Goal: Entertainment & Leisure: Browse casually

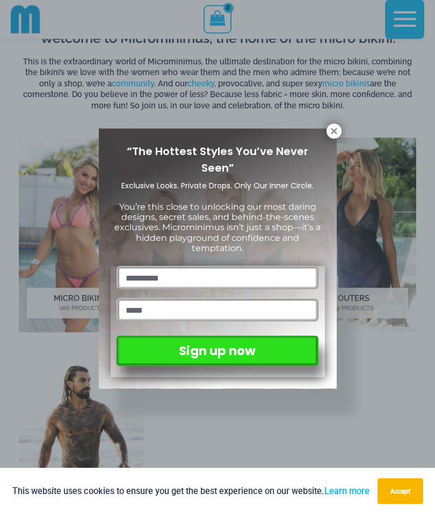
scroll to position [498, 0]
click at [334, 130] on icon at bounding box center [333, 131] width 6 height 6
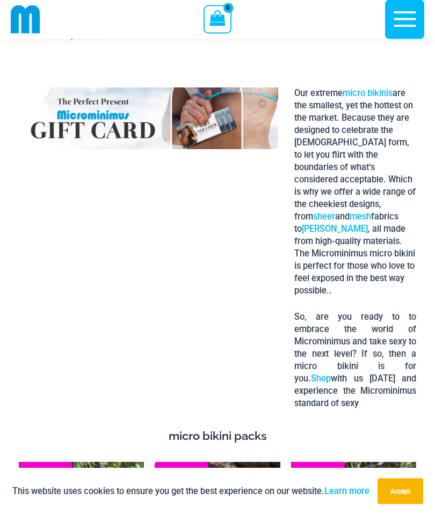
scroll to position [1661, 0]
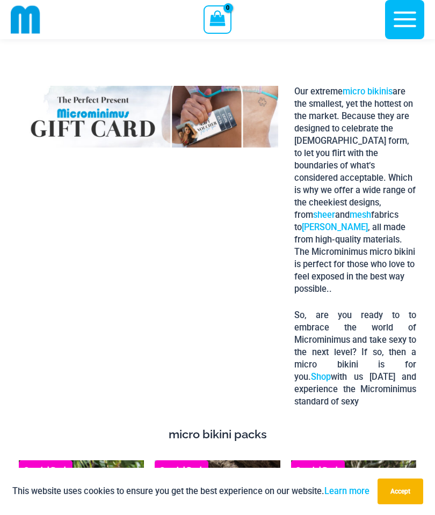
click at [404, 22] on icon "button" at bounding box center [404, 19] width 27 height 27
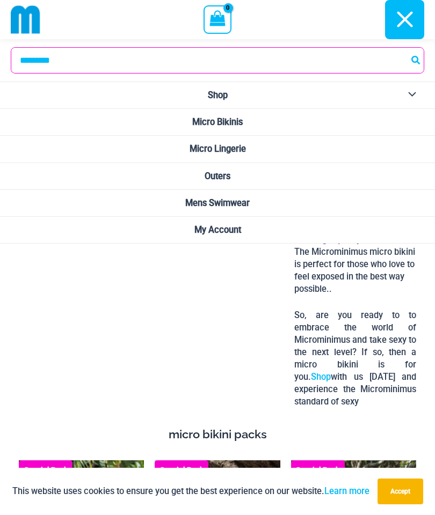
click at [415, 92] on button "Menu Toggle" at bounding box center [409, 95] width 30 height 26
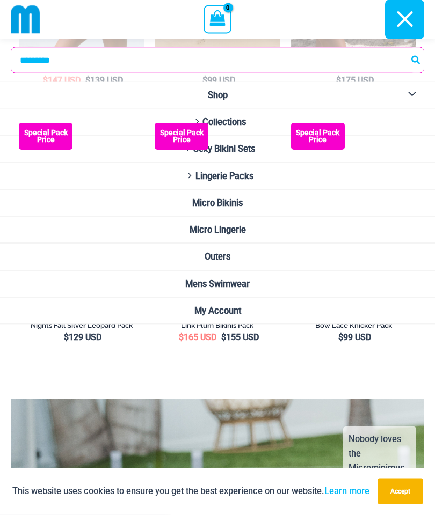
scroll to position [2256, 0]
click at [404, 31] on icon "button" at bounding box center [404, 19] width 27 height 27
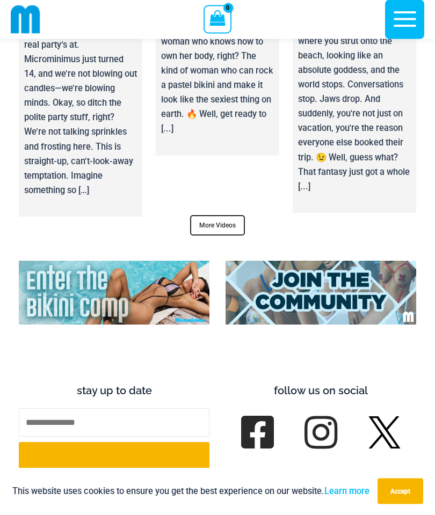
scroll to position [4905, 0]
click at [209, 215] on link "More Videos" at bounding box center [217, 225] width 55 height 20
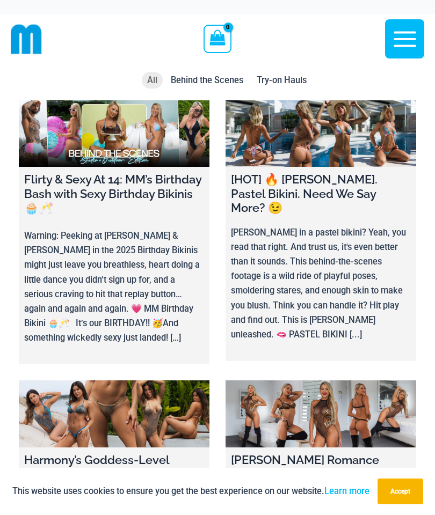
click at [292, 85] on span "Try-on Hauls" at bounding box center [281, 80] width 50 height 10
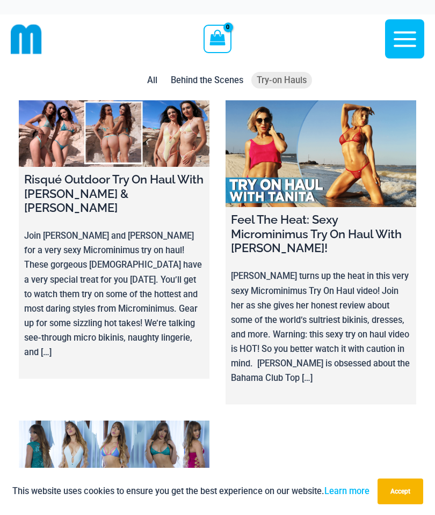
click at [211, 82] on span "Behind the Scenes" at bounding box center [207, 80] width 72 height 10
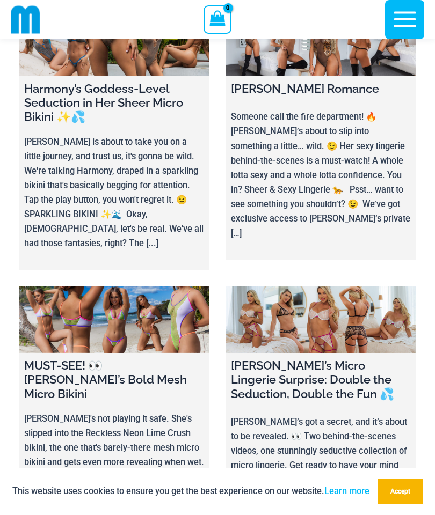
scroll to position [353, 0]
